Goal: Task Accomplishment & Management: Use online tool/utility

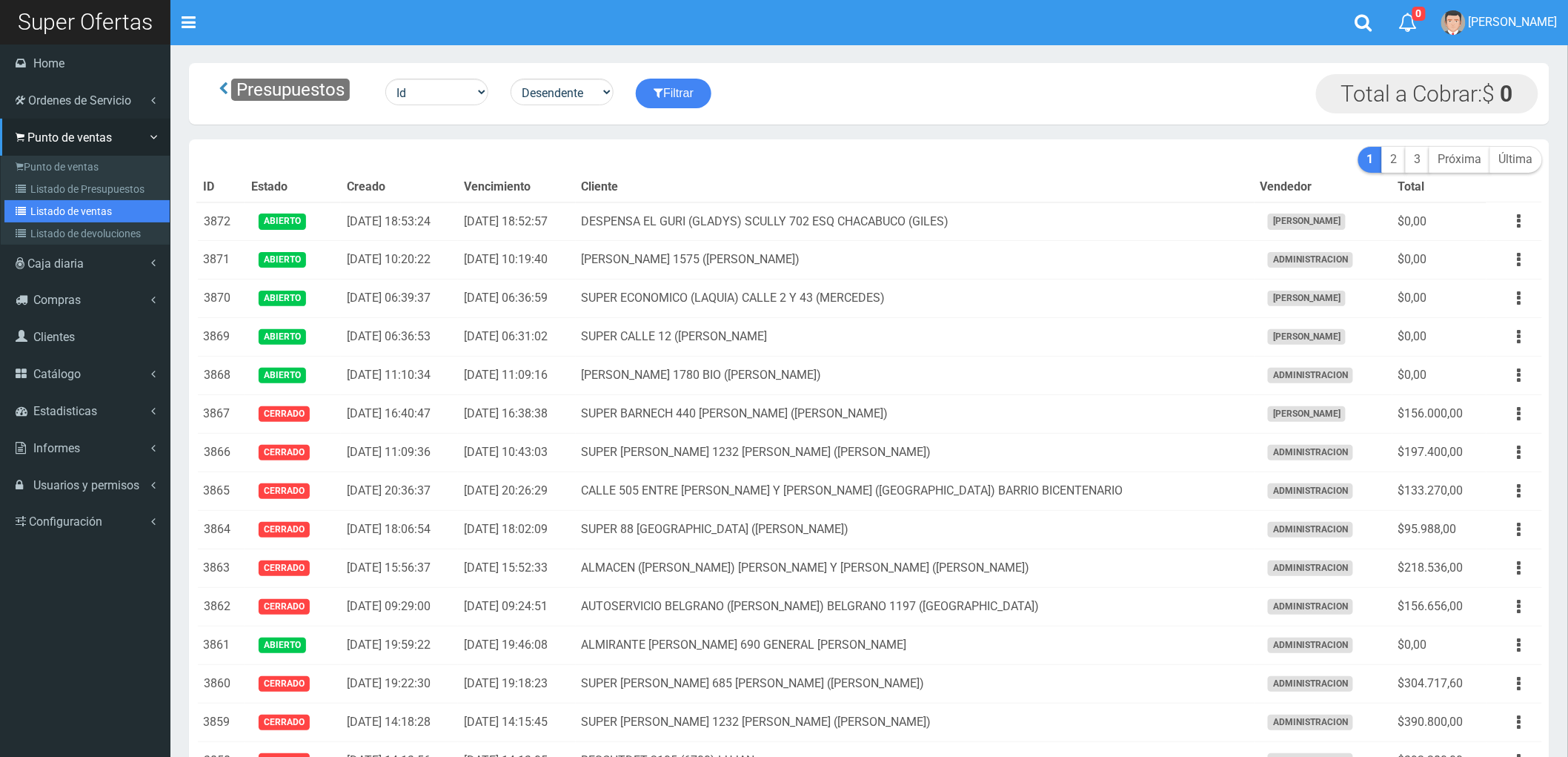
click at [71, 209] on link "Listado de ventas" at bounding box center [87, 212] width 165 height 22
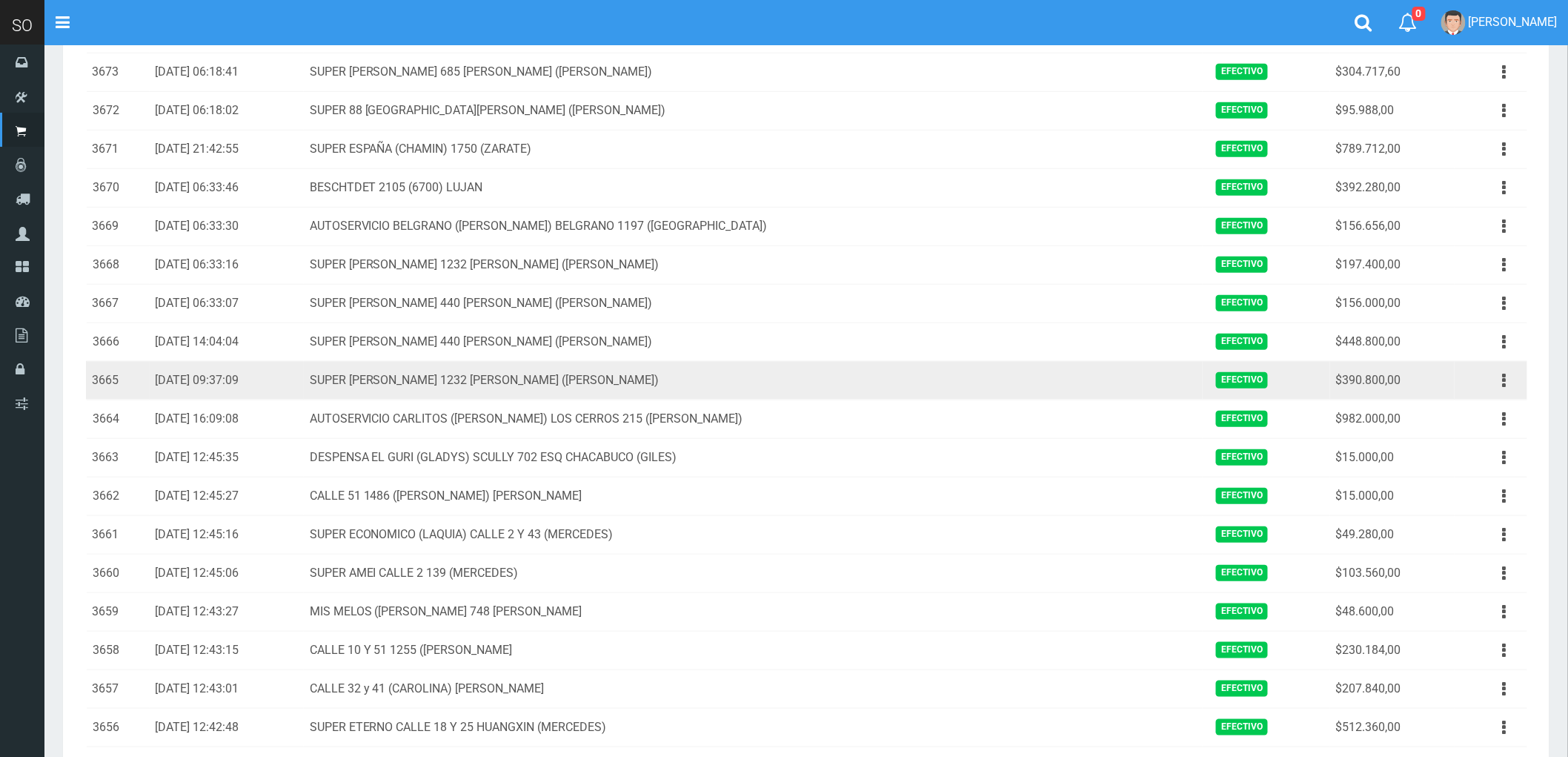
scroll to position [329, 0]
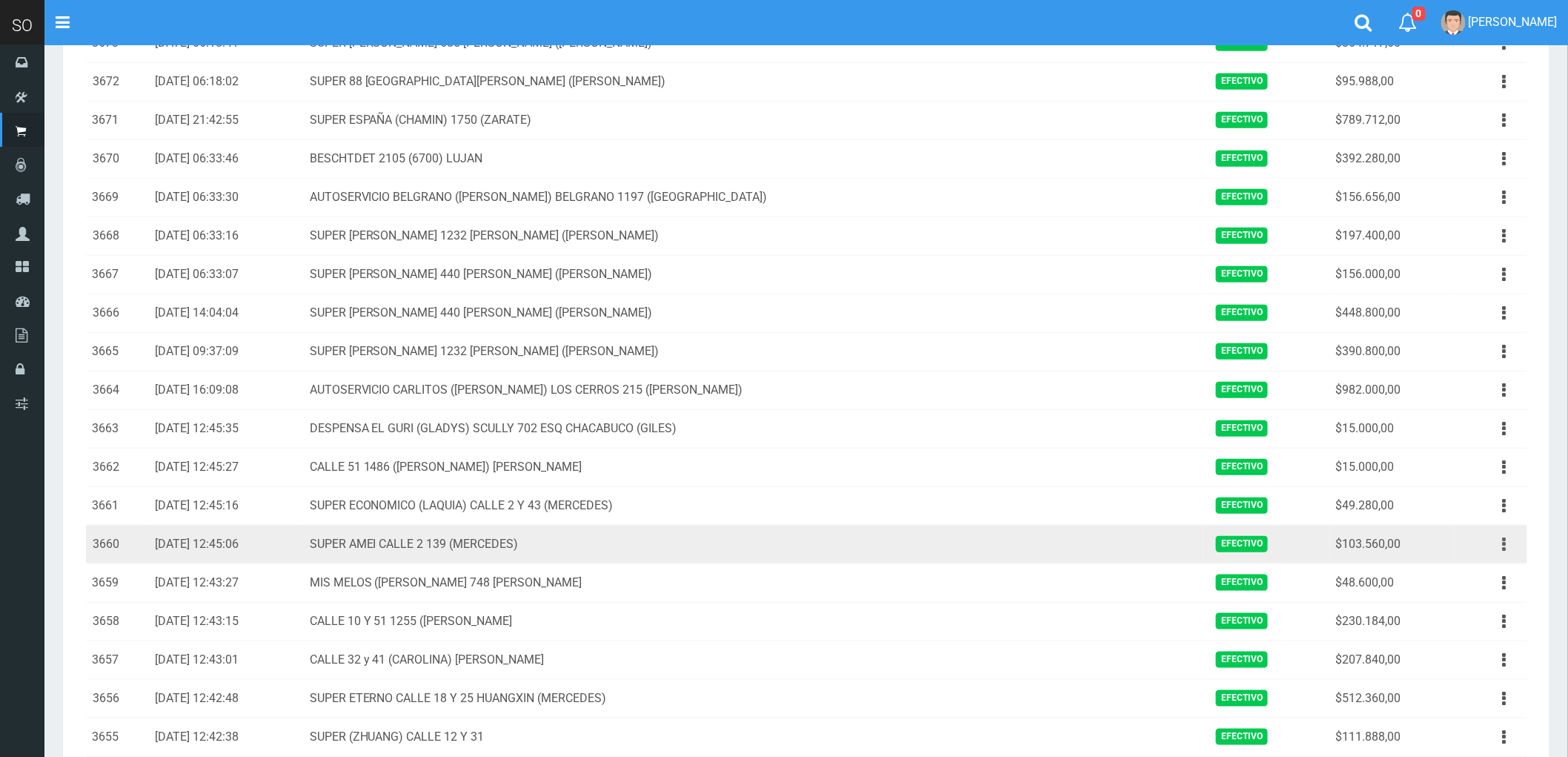
click at [1507, 544] on icon "button" at bounding box center [1505, 544] width 4 height 26
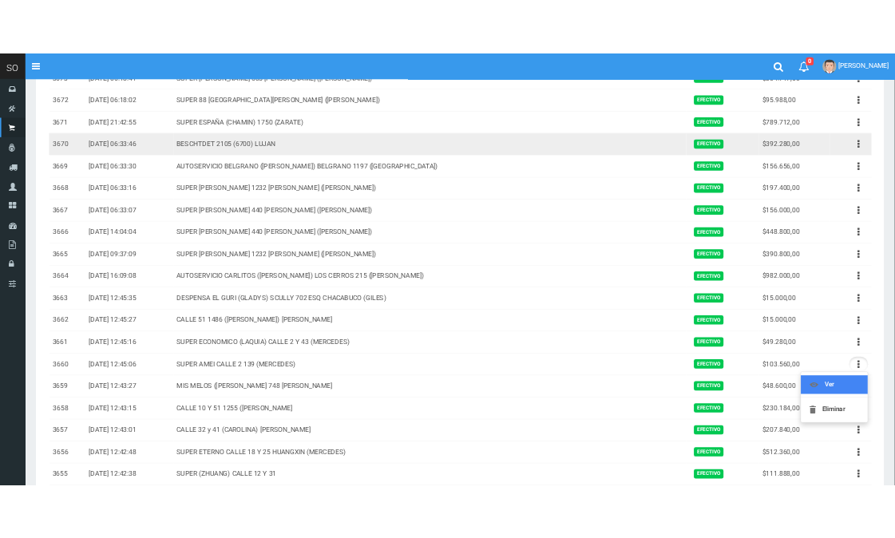
scroll to position [433, 0]
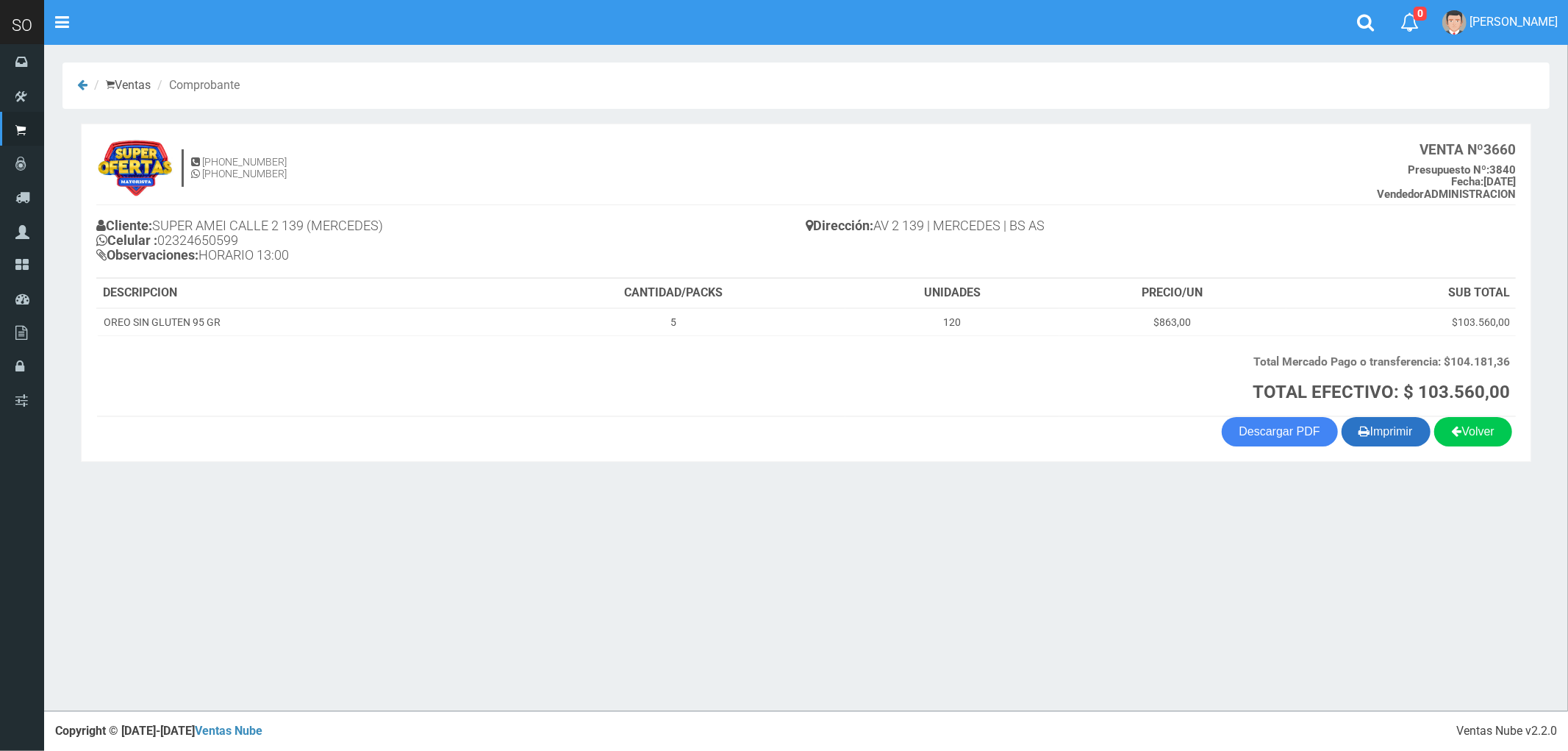
click at [1396, 430] on button "Imprimir" at bounding box center [1387, 432] width 89 height 29
